Goal: Task Accomplishment & Management: Use online tool/utility

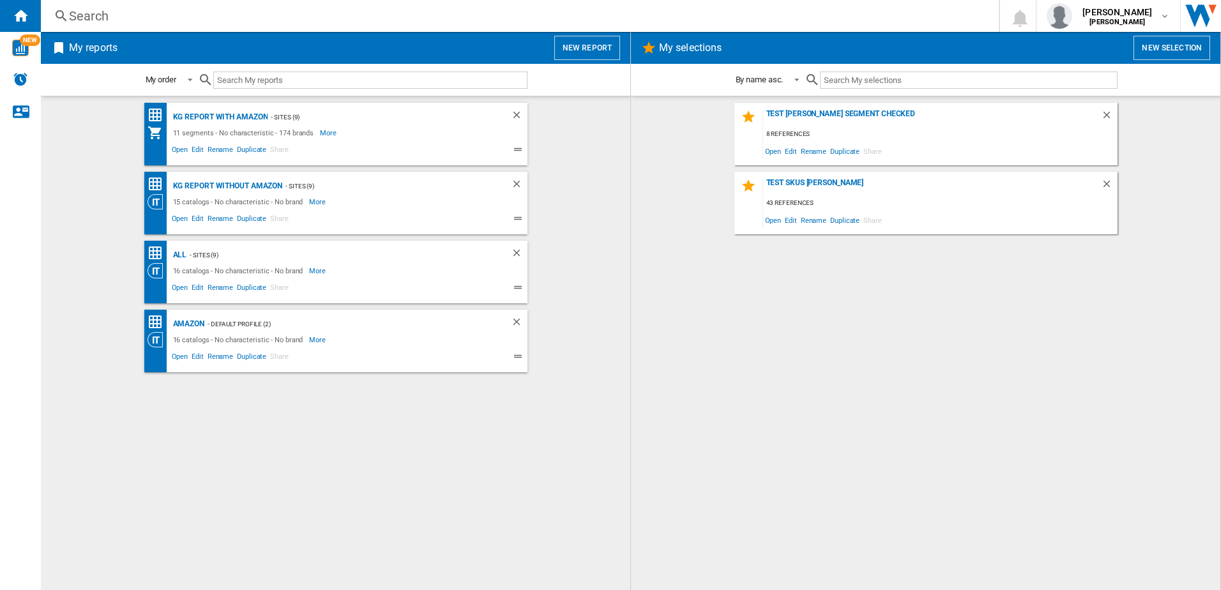
click at [596, 45] on button "New report" at bounding box center [587, 48] width 66 height 24
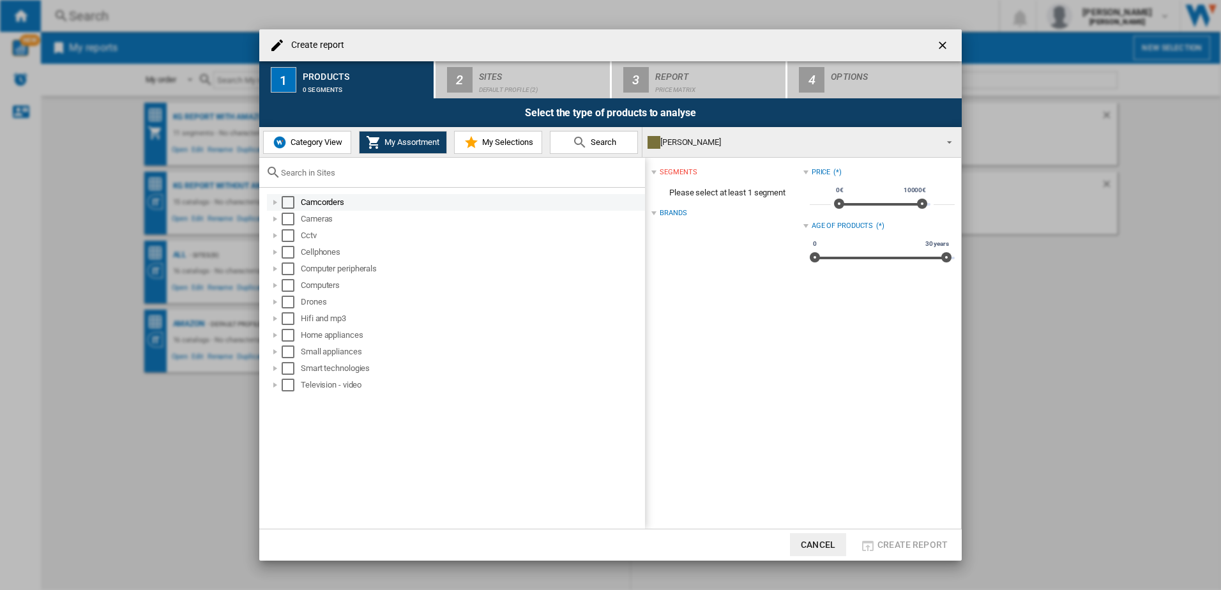
click at [286, 205] on div "Select" at bounding box center [288, 202] width 13 height 13
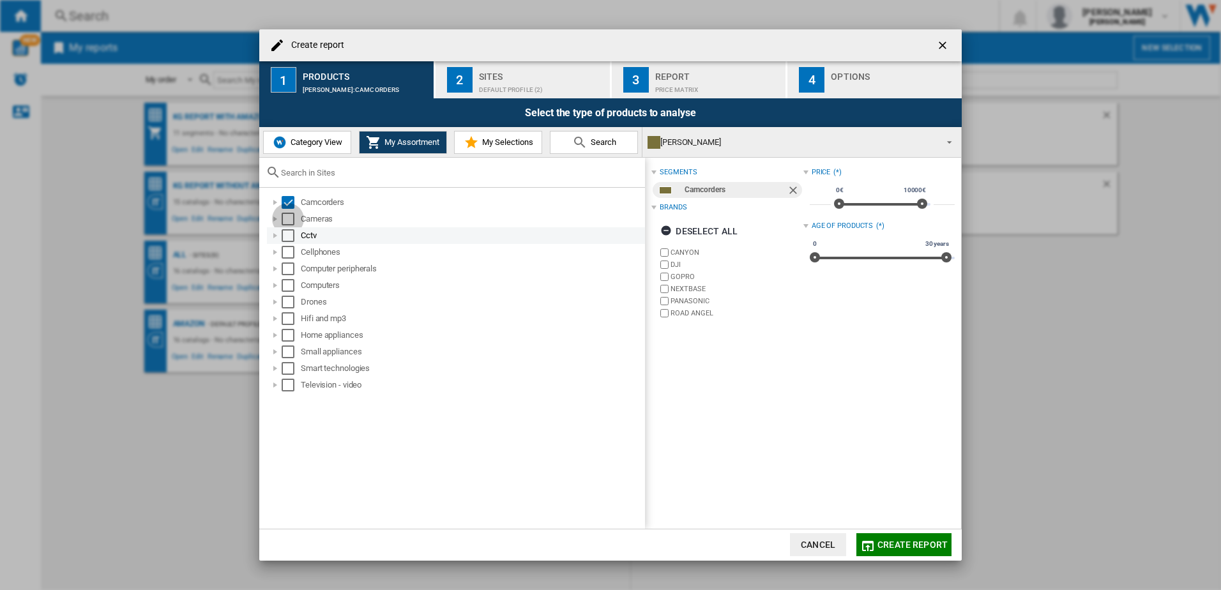
drag, startPoint x: 284, startPoint y: 220, endPoint x: 284, endPoint y: 234, distance: 14.1
click at [284, 221] on div "Select" at bounding box center [288, 219] width 13 height 13
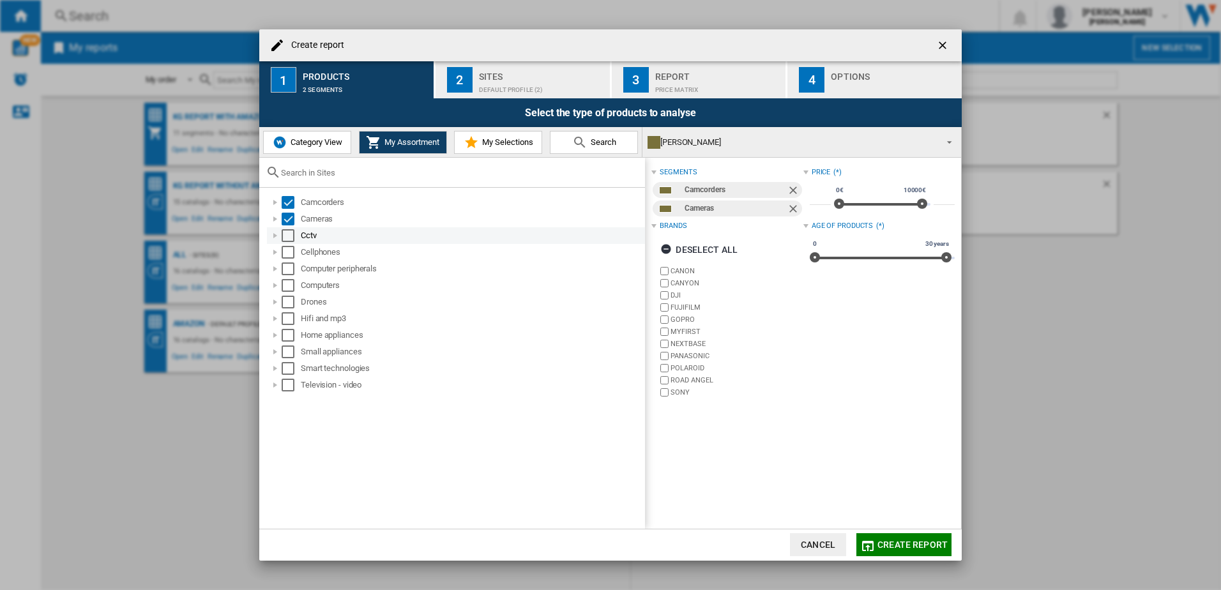
click at [284, 238] on div "Select" at bounding box center [288, 235] width 13 height 13
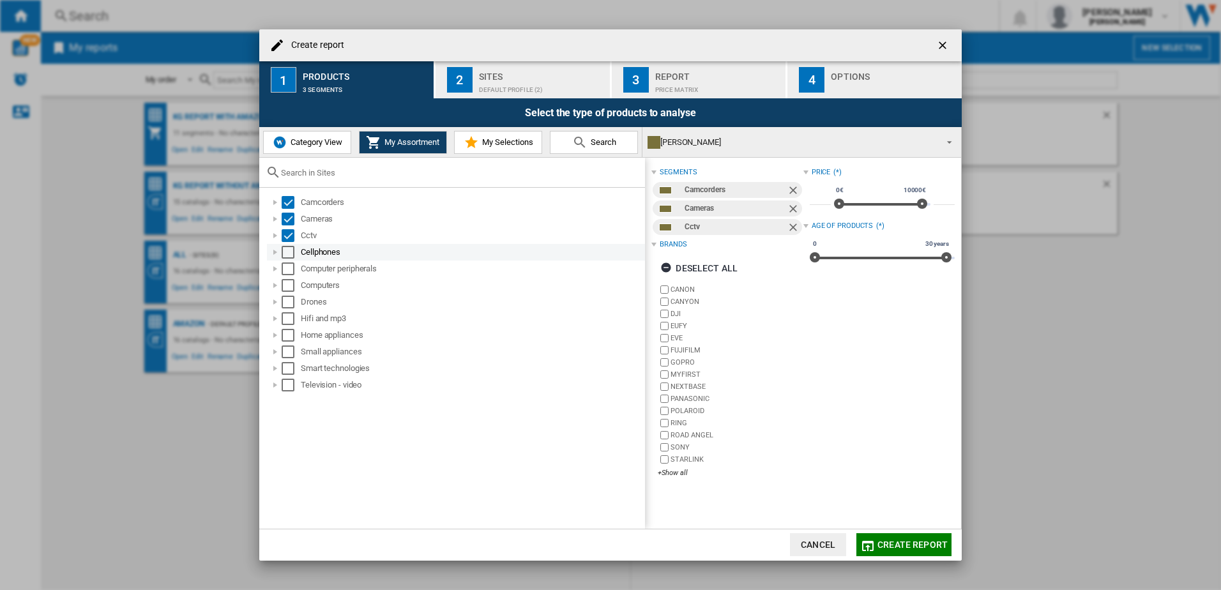
drag, startPoint x: 286, startPoint y: 248, endPoint x: 286, endPoint y: 256, distance: 7.7
click at [286, 249] on div "Select" at bounding box center [288, 252] width 13 height 13
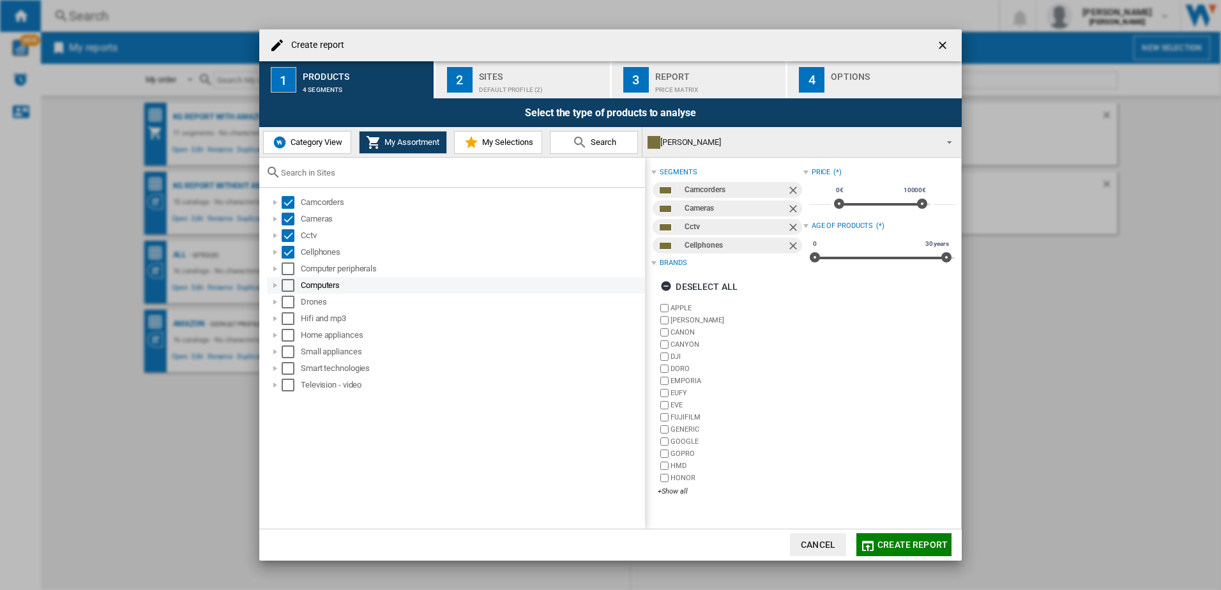
drag, startPoint x: 286, startPoint y: 268, endPoint x: 288, endPoint y: 284, distance: 15.5
click at [287, 270] on div "Select" at bounding box center [288, 269] width 13 height 13
drag, startPoint x: 289, startPoint y: 287, endPoint x: 289, endPoint y: 297, distance: 10.2
click at [289, 287] on div "Select" at bounding box center [288, 285] width 13 height 13
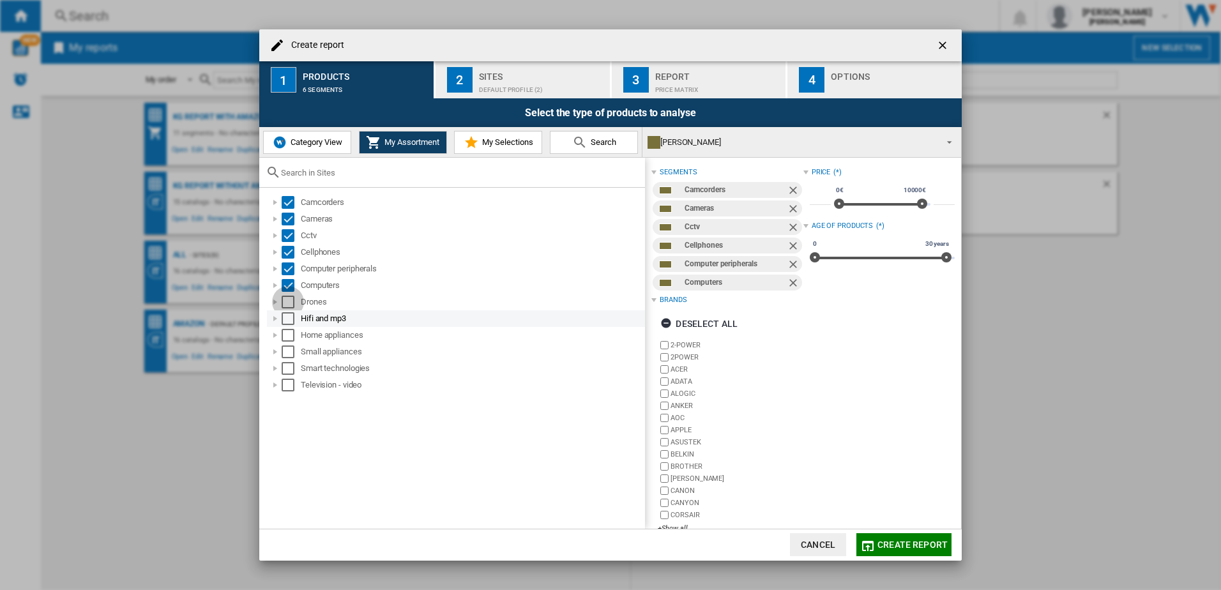
drag, startPoint x: 288, startPoint y: 307, endPoint x: 289, endPoint y: 326, distance: 19.2
click at [288, 308] on div "Select" at bounding box center [288, 302] width 13 height 13
click at [289, 328] on ol "Camcorders Cameras Cctv Cellphones Computer peripherals Computers Drones Hifi a…" at bounding box center [455, 293] width 379 height 199
drag, startPoint x: 289, startPoint y: 330, endPoint x: 283, endPoint y: 320, distance: 12.1
click at [283, 320] on div "Select" at bounding box center [288, 318] width 13 height 13
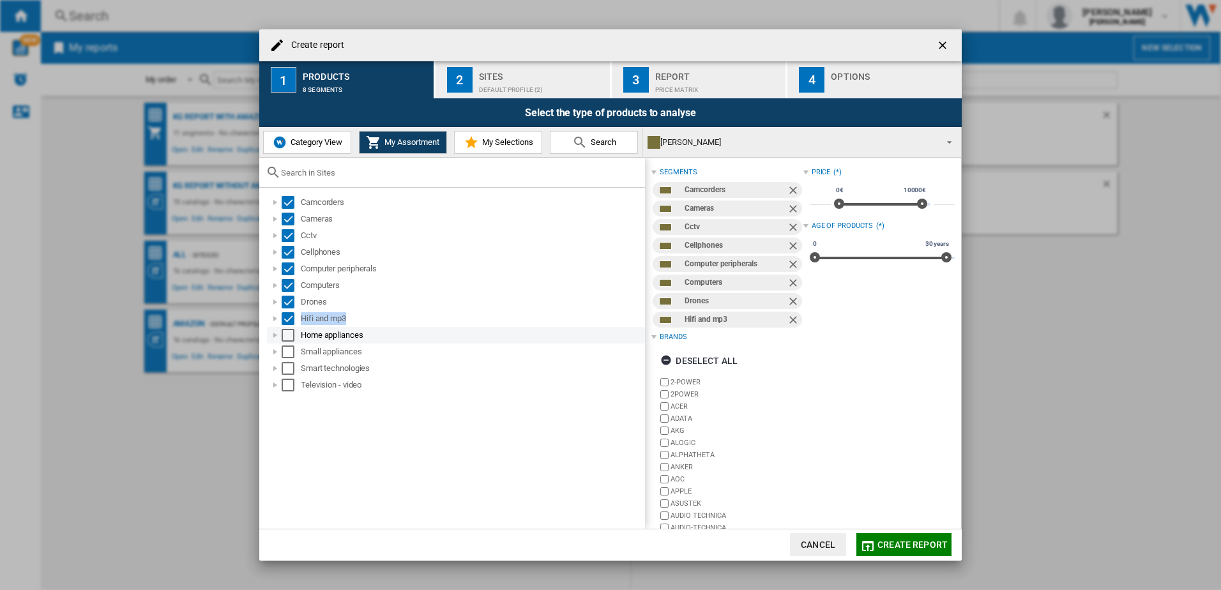
click at [285, 335] on div "Select" at bounding box center [288, 335] width 13 height 13
click at [286, 348] on div "Select" at bounding box center [288, 352] width 13 height 13
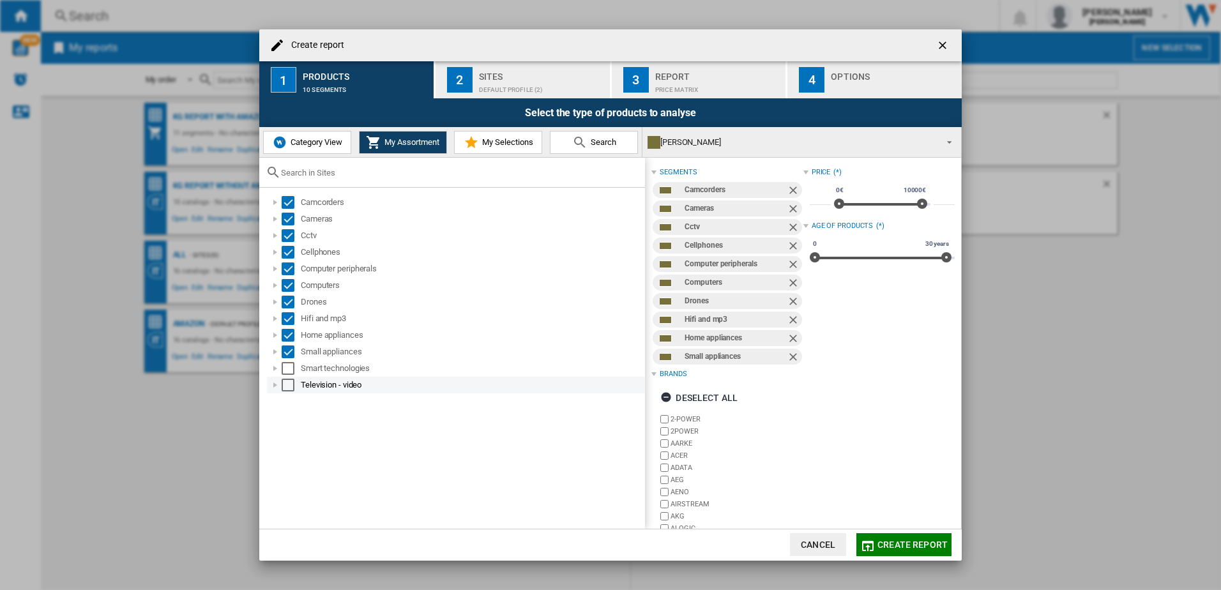
drag, startPoint x: 289, startPoint y: 360, endPoint x: 286, endPoint y: 377, distance: 16.9
click at [289, 363] on div "Smart technologies" at bounding box center [456, 368] width 378 height 17
click at [289, 362] on div "Select" at bounding box center [288, 368] width 13 height 13
click at [289, 379] on div "Select" at bounding box center [288, 385] width 13 height 13
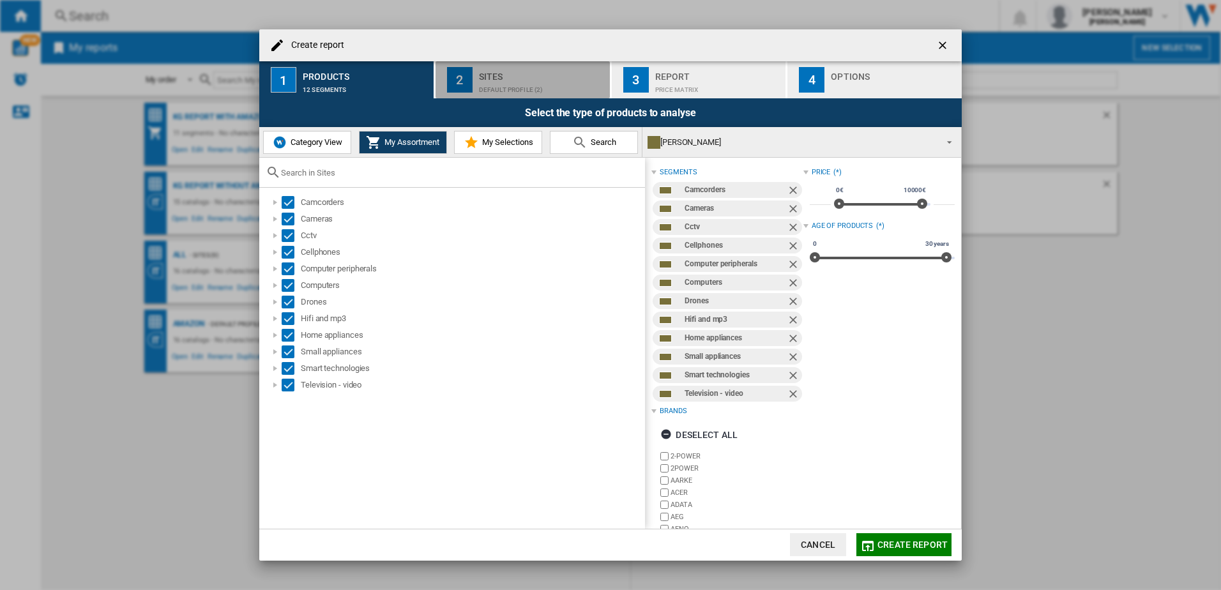
click at [540, 72] on div "Sites" at bounding box center [542, 72] width 126 height 13
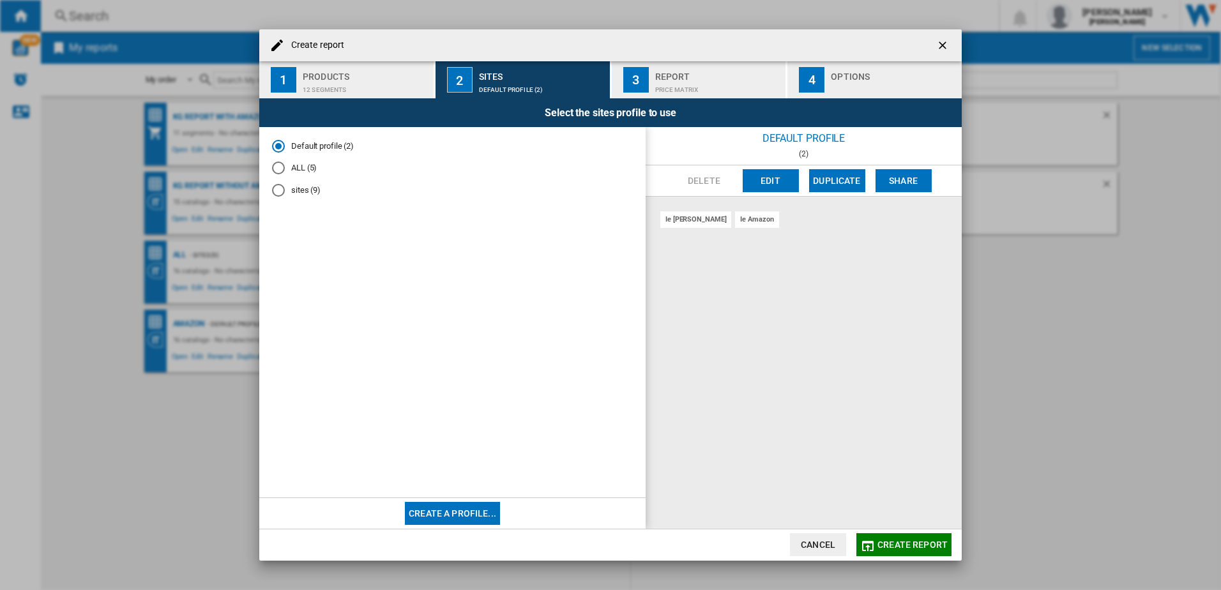
click at [295, 189] on md-radio-button "sites (9)" at bounding box center [452, 191] width 361 height 12
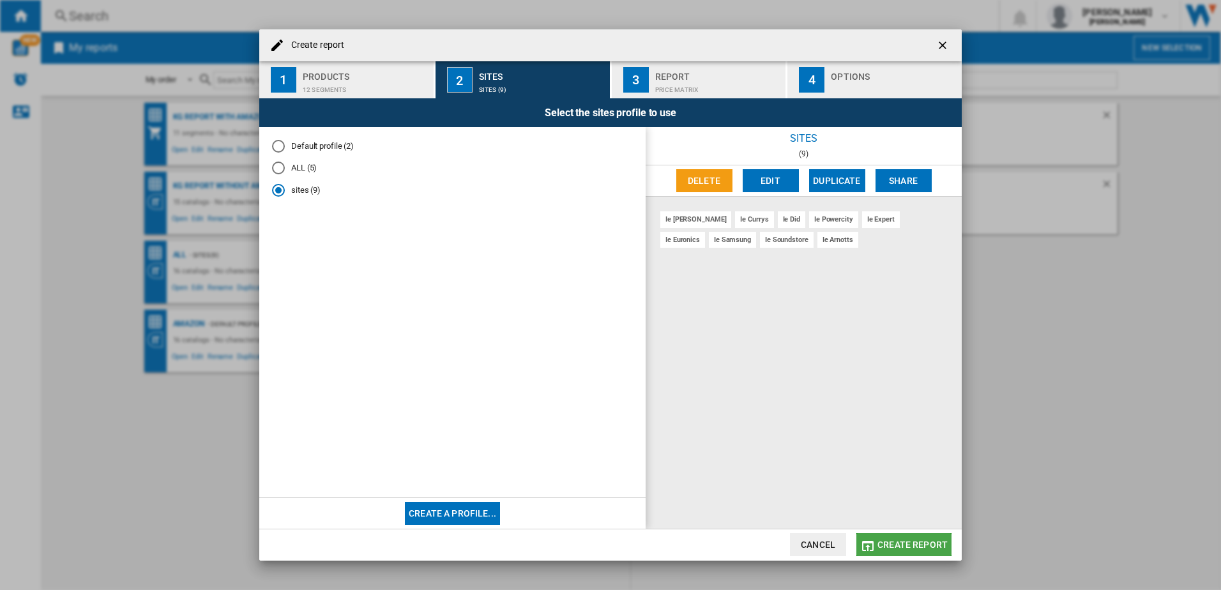
click at [926, 544] on span "Create report" at bounding box center [913, 545] width 70 height 10
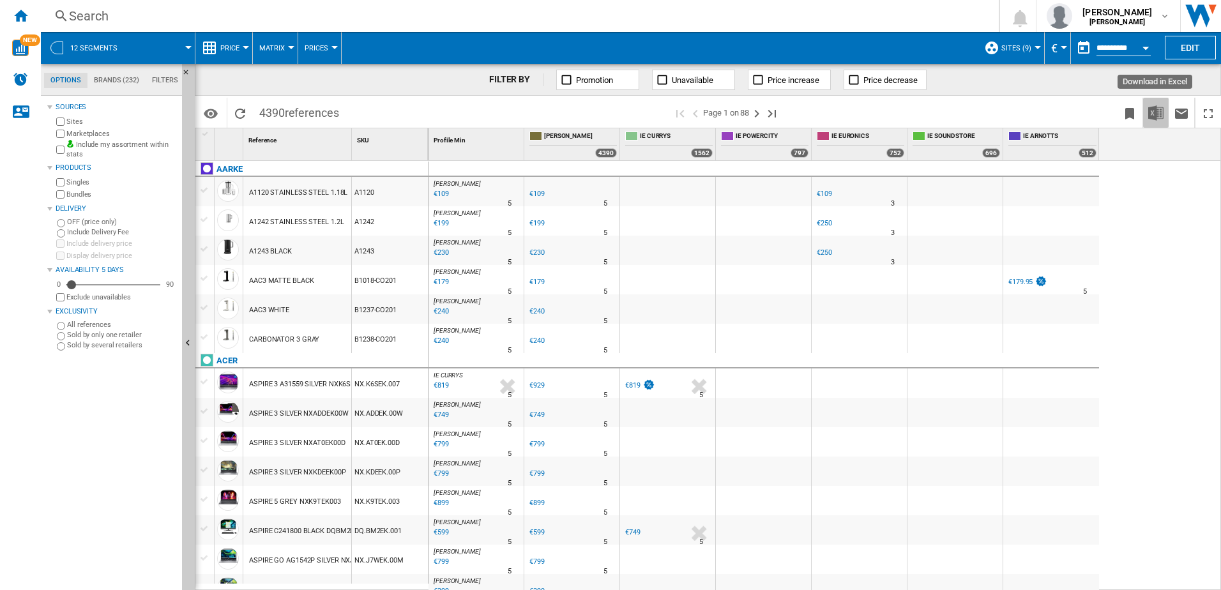
click at [1163, 108] on img "Download in Excel" at bounding box center [1156, 112] width 15 height 15
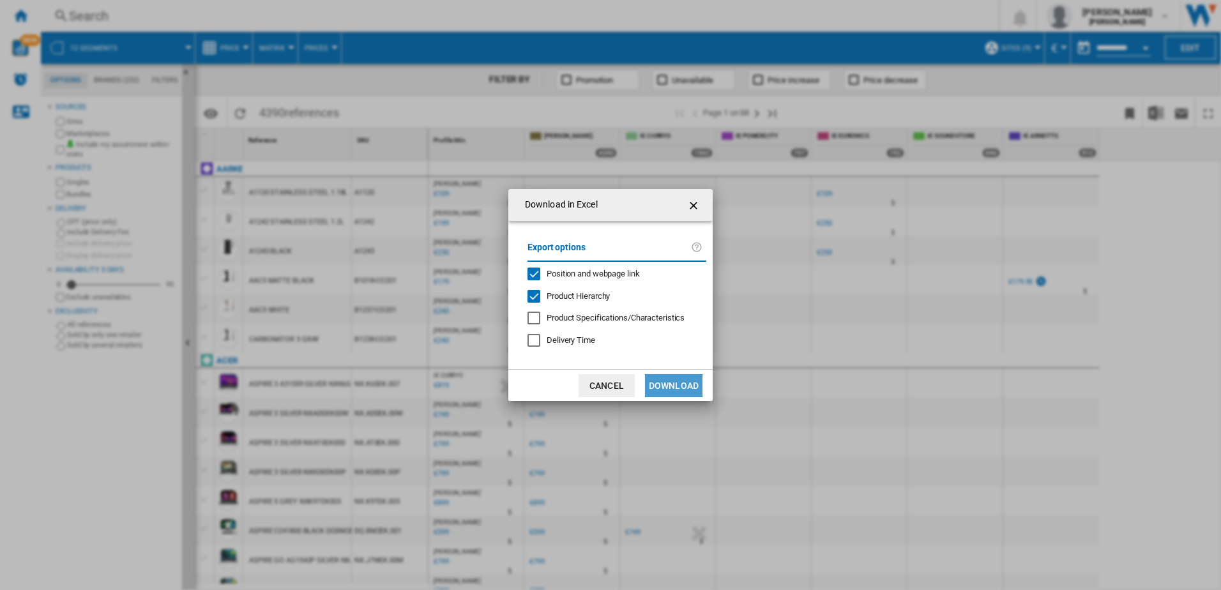
click at [684, 386] on button "Download" at bounding box center [673, 385] width 57 height 23
